Goal: Navigation & Orientation: Go to known website

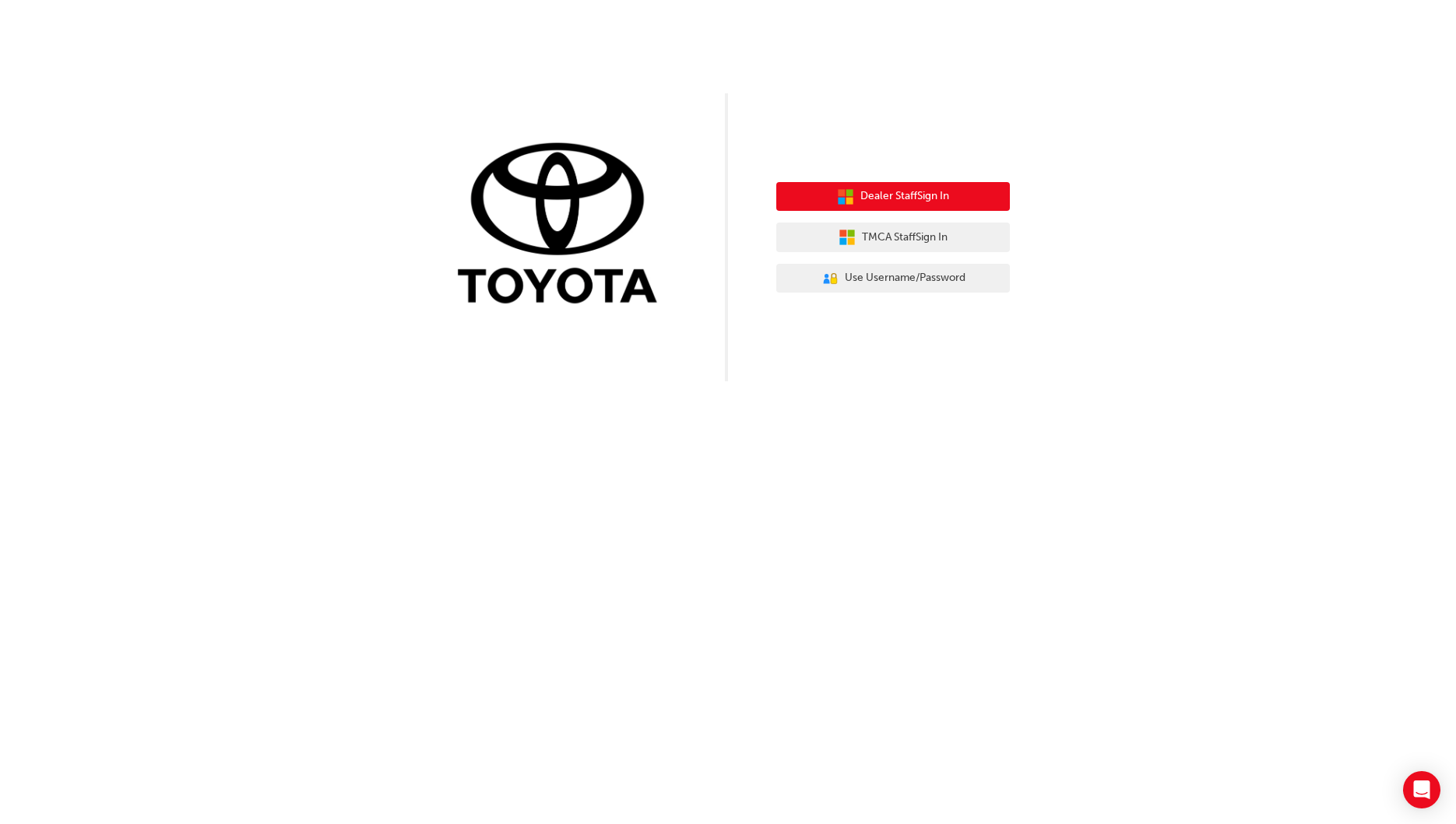
click at [890, 195] on span "Dealer Staff Sign In" at bounding box center [905, 196] width 89 height 18
